Goal: Information Seeking & Learning: Learn about a topic

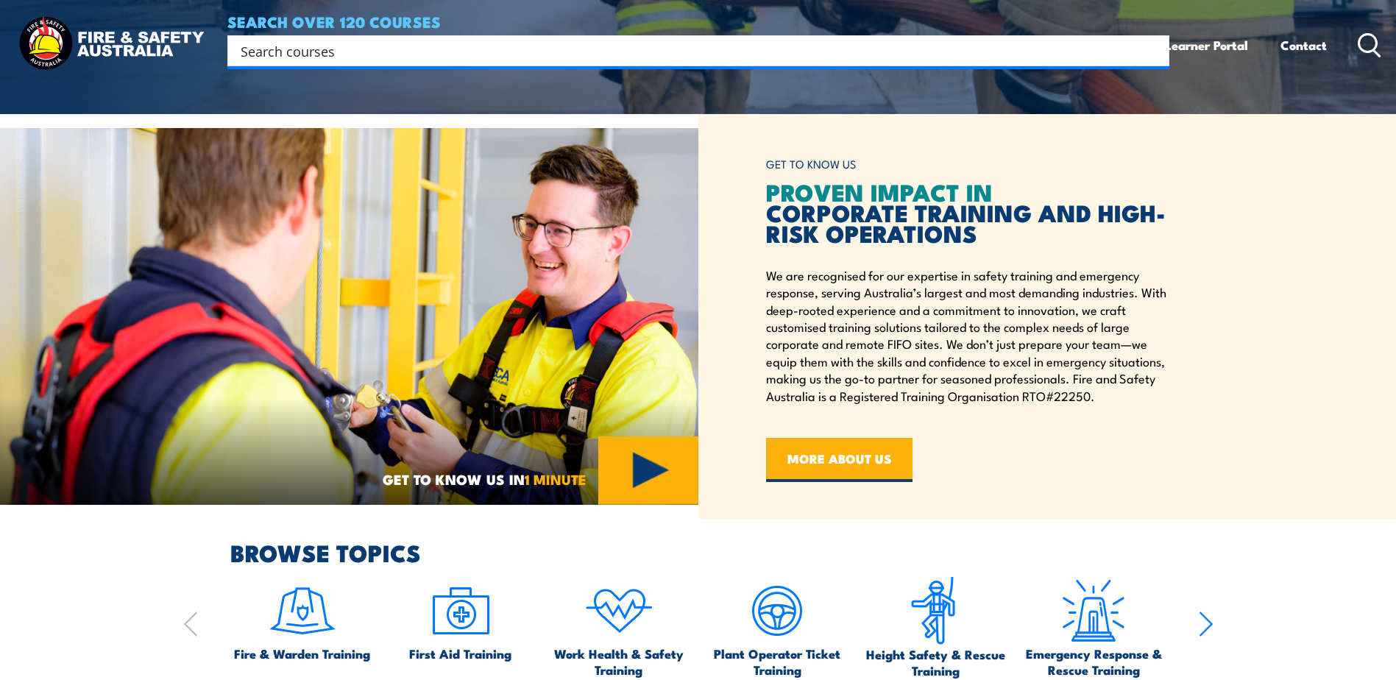
scroll to position [595, 0]
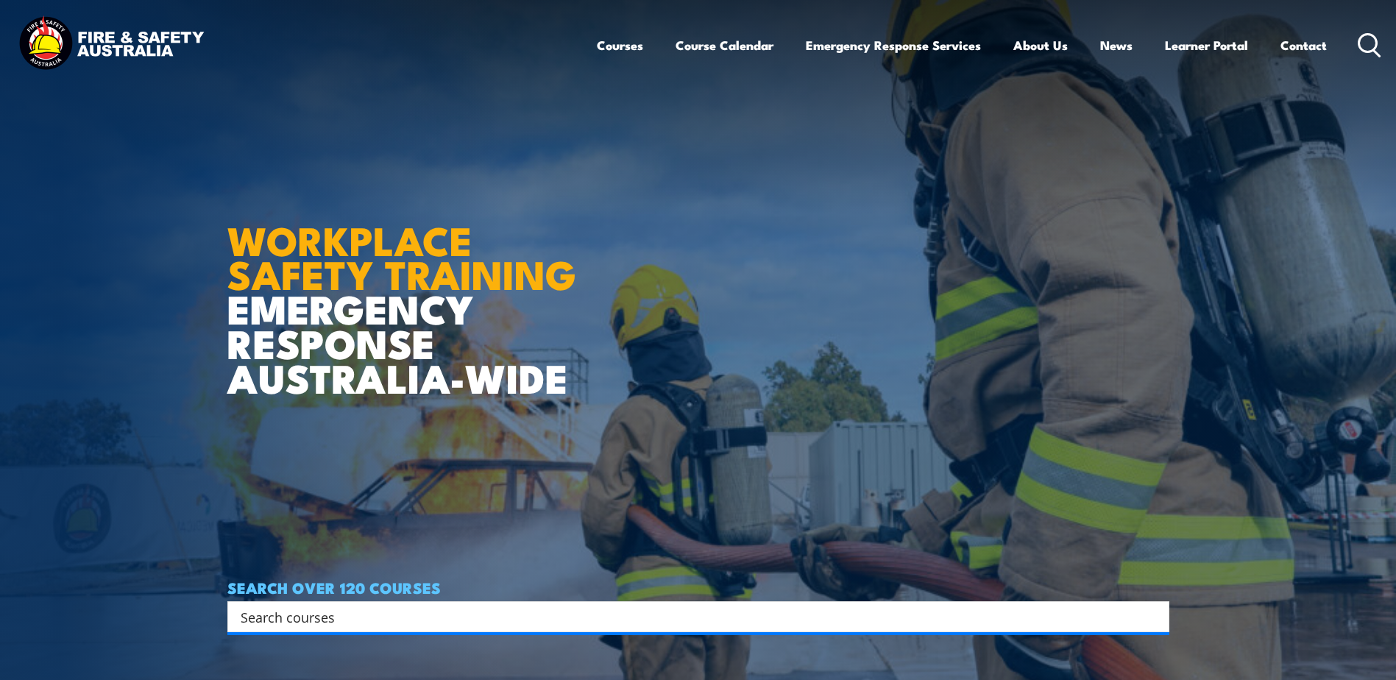
click at [288, 618] on input "Search input" at bounding box center [689, 617] width 896 height 22
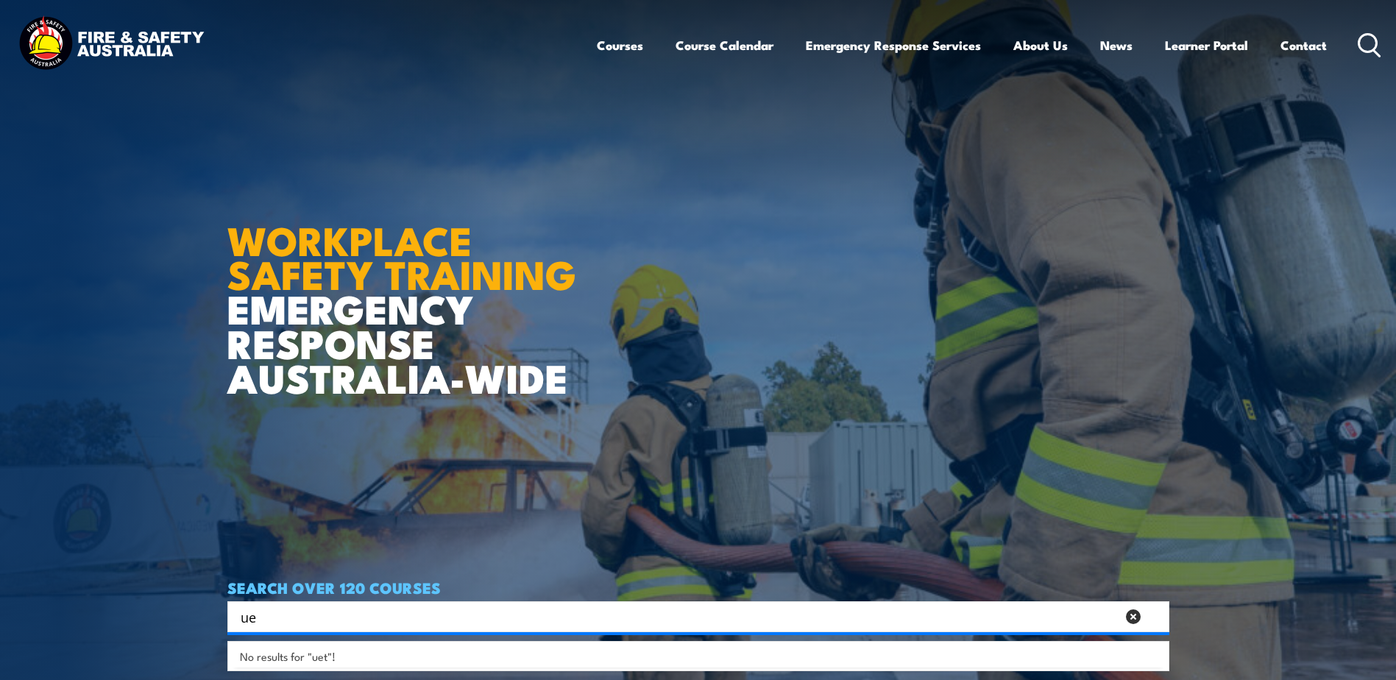
type input "u"
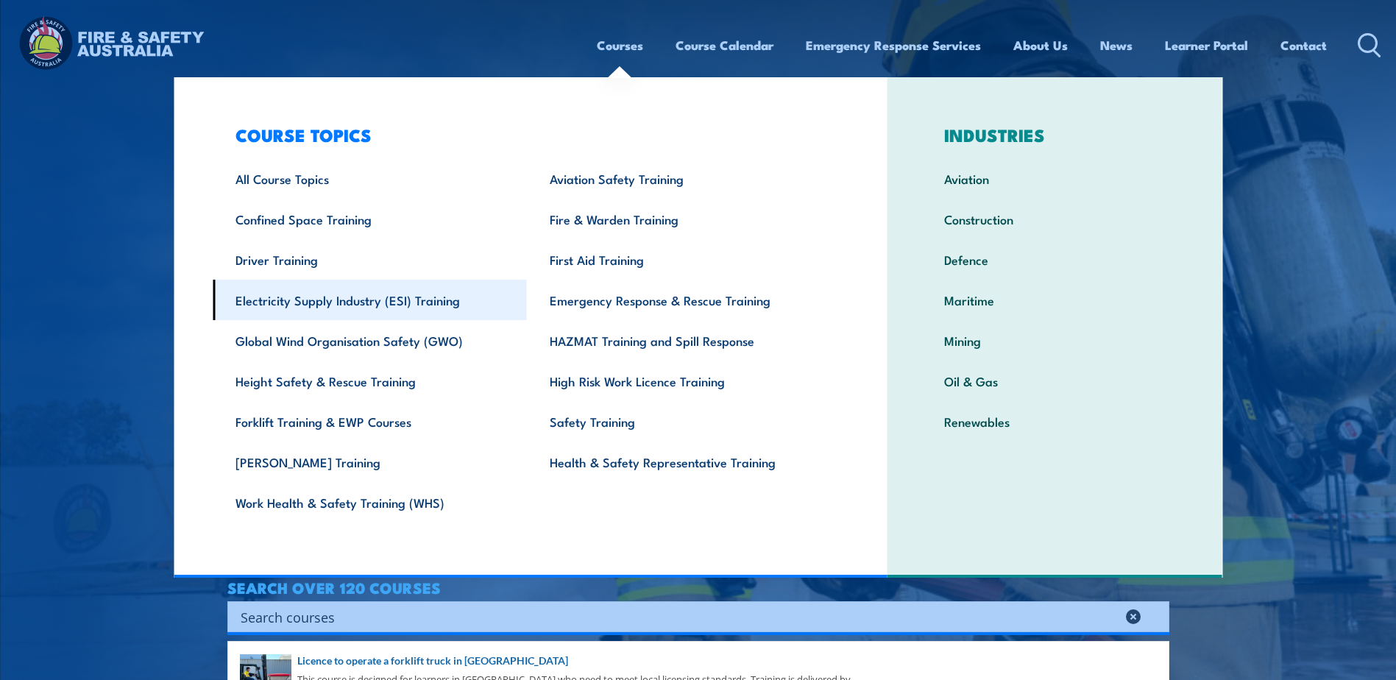
click at [338, 300] on link "Electricity Supply Industry (ESI) Training" at bounding box center [370, 300] width 314 height 40
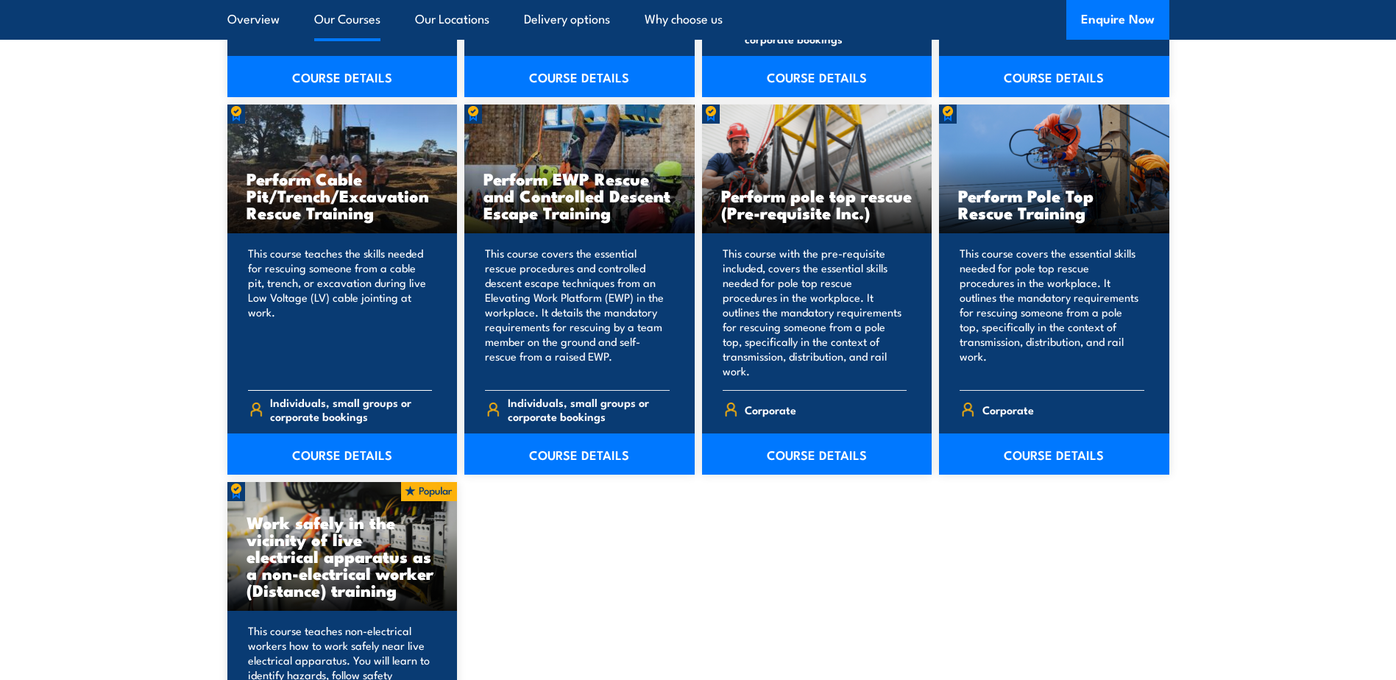
scroll to position [2060, 0]
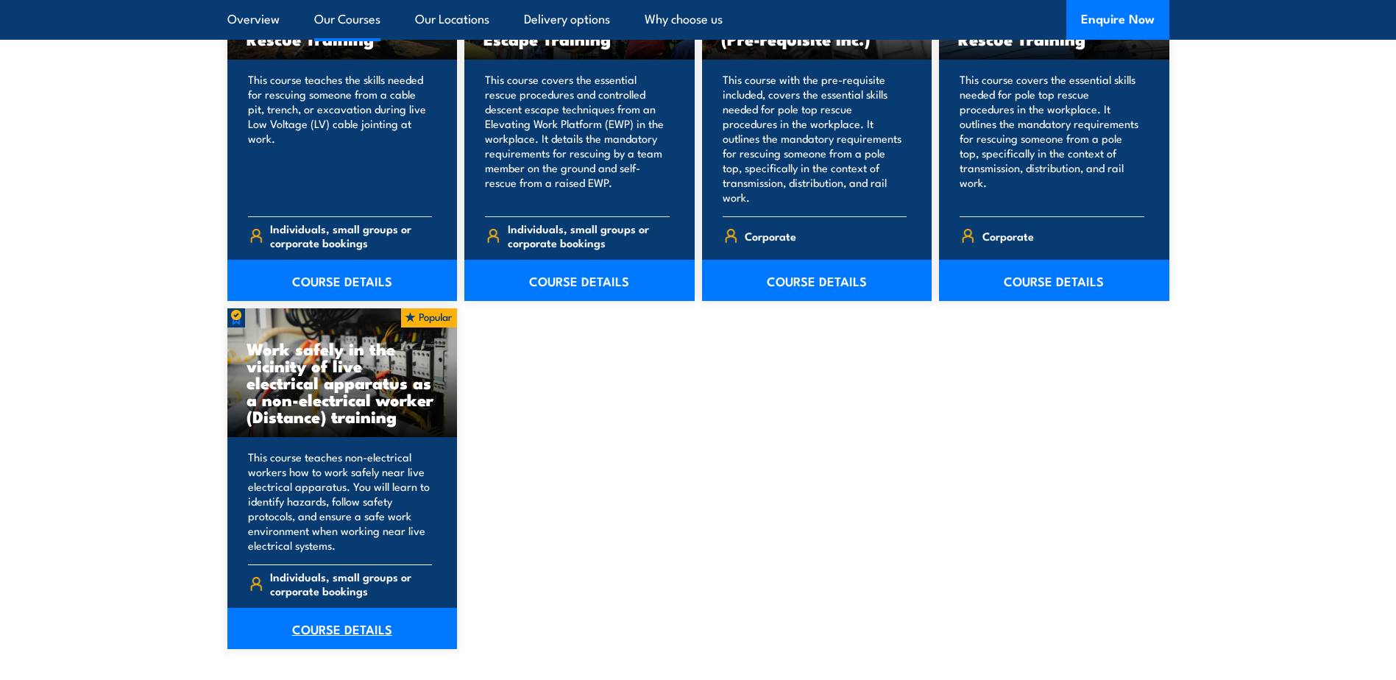
click at [331, 610] on link "COURSE DETAILS" at bounding box center [342, 628] width 230 height 41
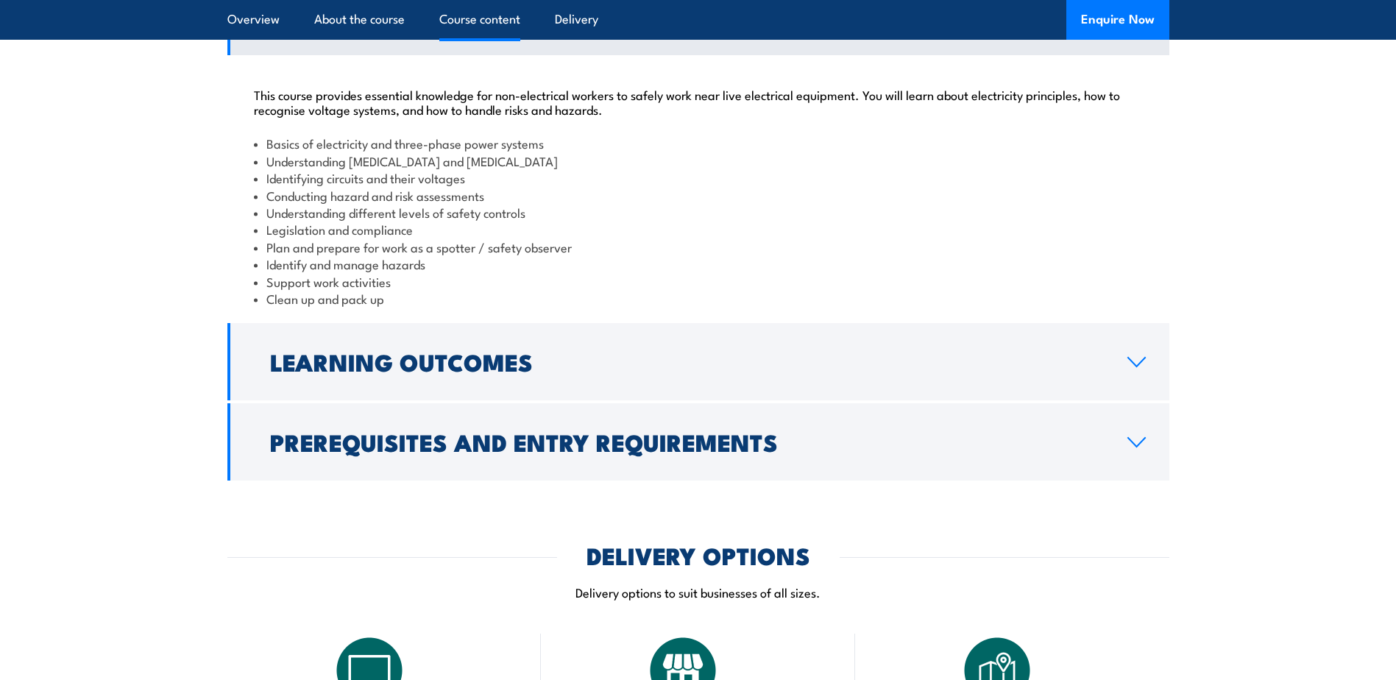
scroll to position [1398, 0]
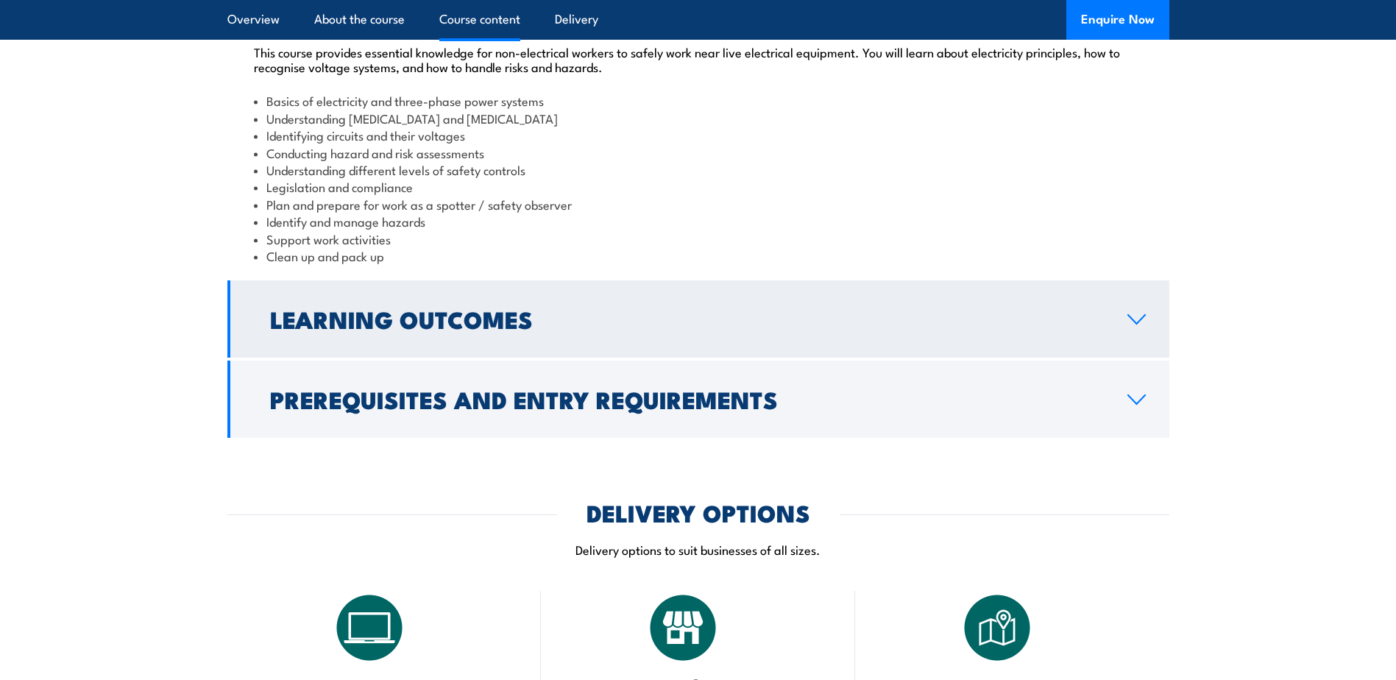
click at [896, 329] on h2 "Learning Outcomes" at bounding box center [687, 318] width 834 height 21
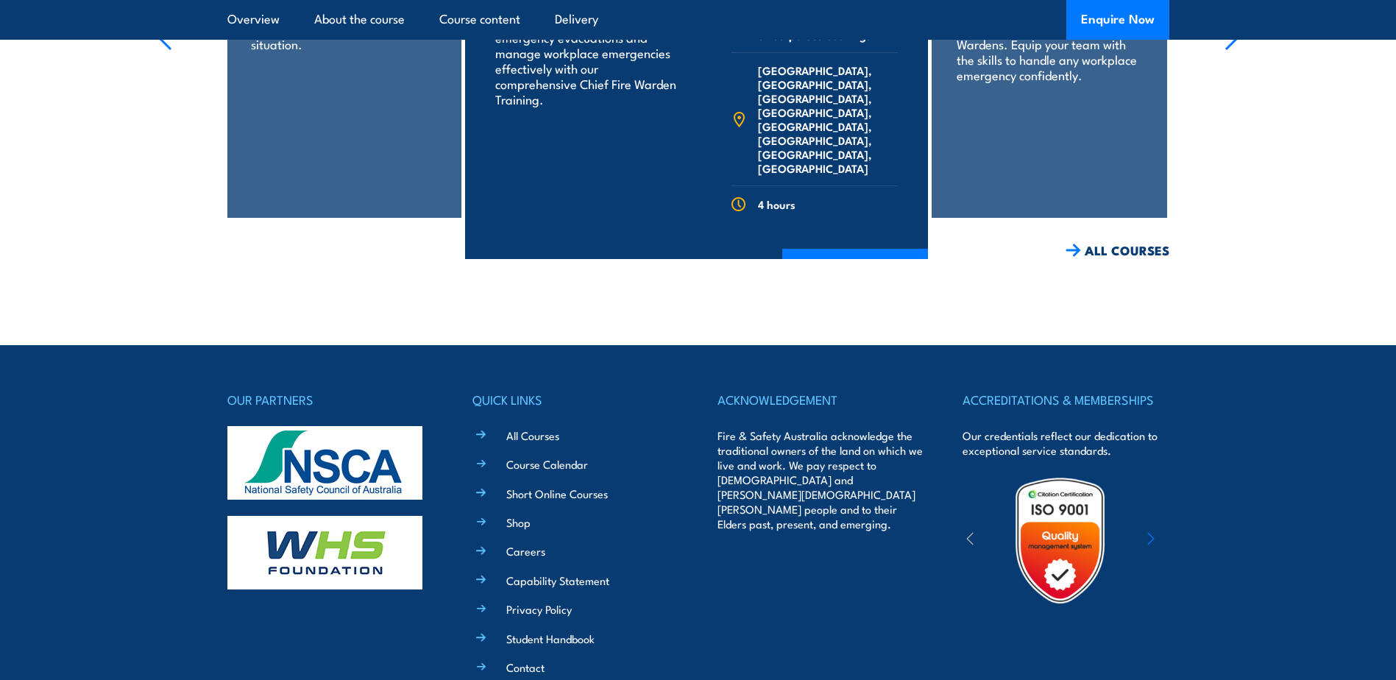
scroll to position [3122, 0]
